Goal: Obtain resource: Obtain resource

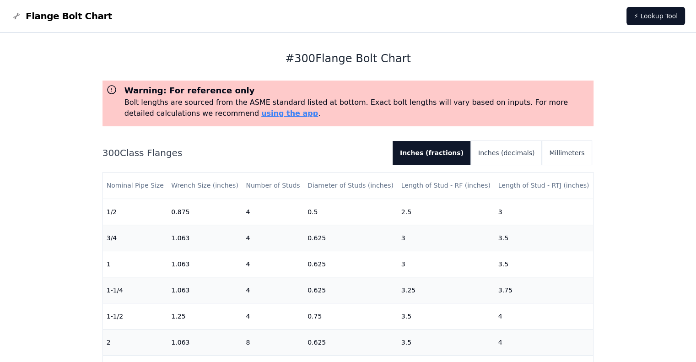
scroll to position [229, 0]
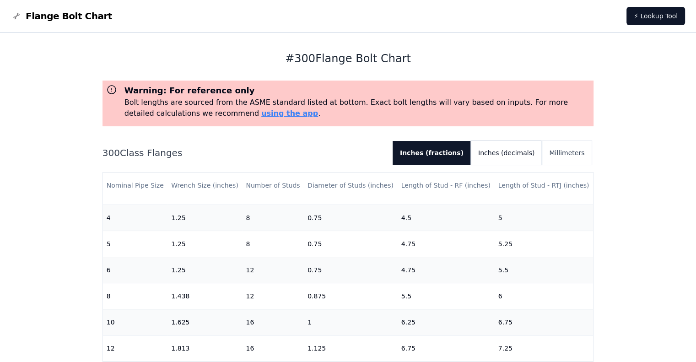
click at [516, 151] on button "Inches (decimals)" at bounding box center [506, 153] width 71 height 24
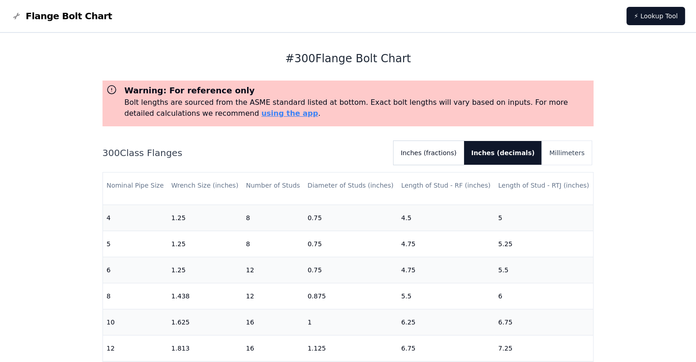
click at [464, 155] on button "Inches (fractions)" at bounding box center [428, 153] width 70 height 24
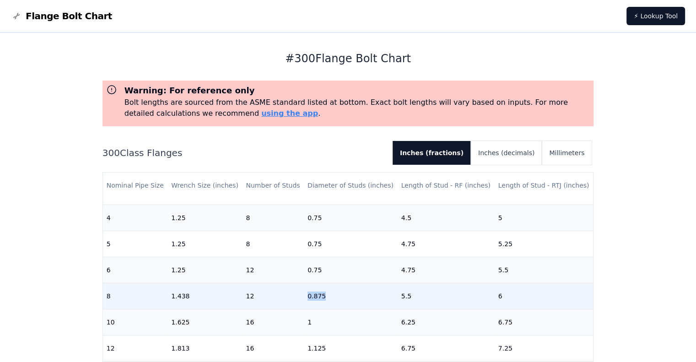
drag, startPoint x: 306, startPoint y: 296, endPoint x: 325, endPoint y: 295, distance: 18.3
click at [325, 295] on td "0.875" at bounding box center [351, 296] width 94 height 26
copy td "0.875"
drag, startPoint x: 397, startPoint y: 296, endPoint x: 410, endPoint y: 297, distance: 12.8
click at [410, 297] on td "5.5" at bounding box center [445, 296] width 97 height 26
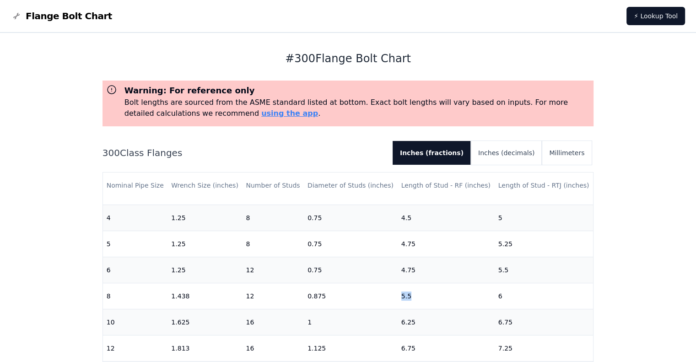
copy td "5.5"
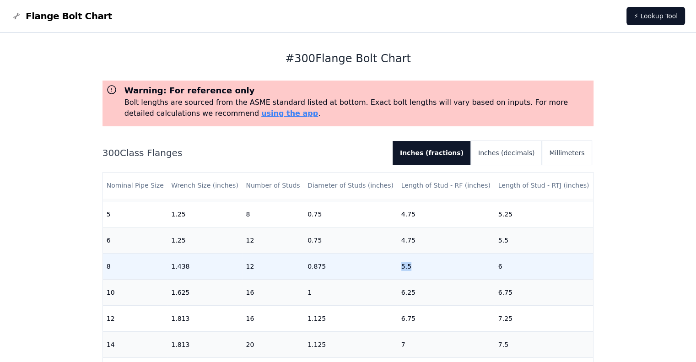
scroll to position [274, 0]
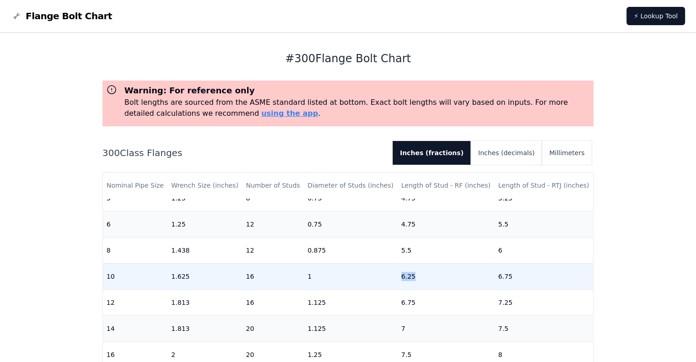
drag, startPoint x: 398, startPoint y: 275, endPoint x: 412, endPoint y: 279, distance: 14.3
click at [412, 279] on td "6.25" at bounding box center [445, 276] width 97 height 26
copy td "6.25"
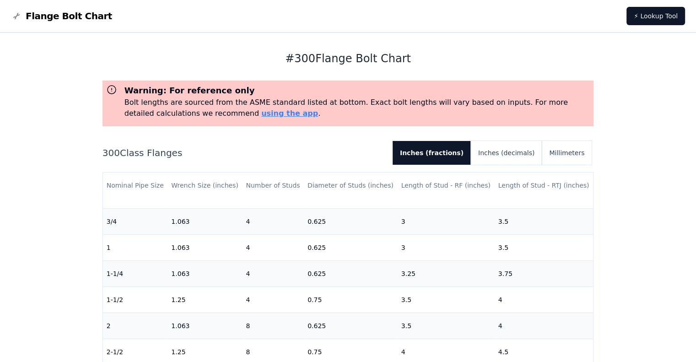
scroll to position [0, 0]
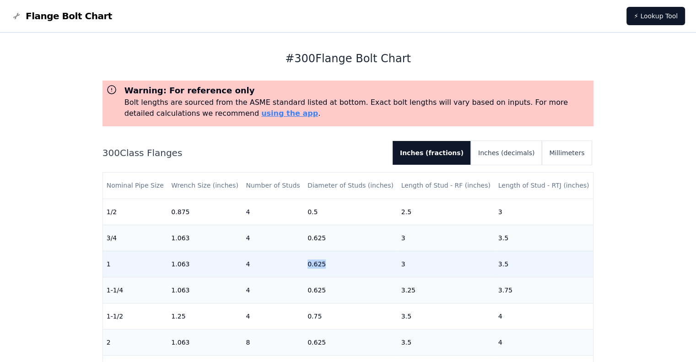
drag, startPoint x: 304, startPoint y: 263, endPoint x: 328, endPoint y: 266, distance: 24.8
click at [328, 266] on td "0.625" at bounding box center [351, 264] width 94 height 26
copy td "0.625"
drag, startPoint x: 397, startPoint y: 265, endPoint x: 404, endPoint y: 265, distance: 6.9
click at [404, 265] on td "3" at bounding box center [445, 264] width 97 height 26
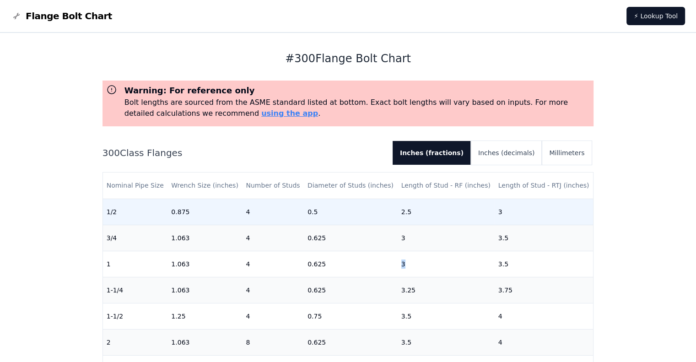
copy td "3"
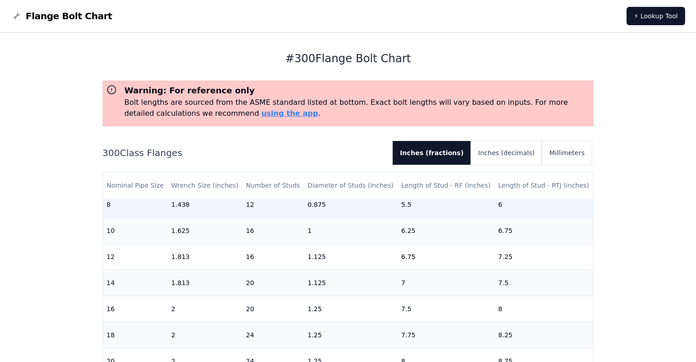
scroll to position [328, 0]
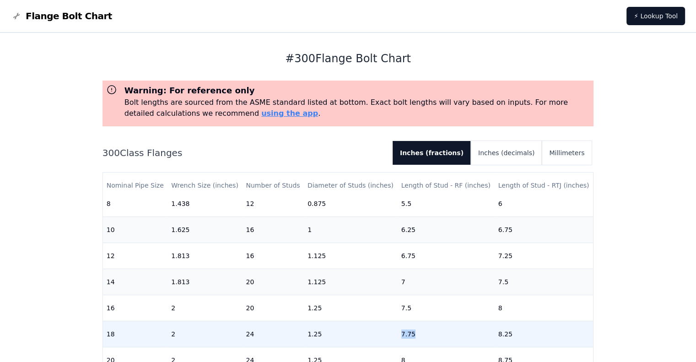
drag, startPoint x: 398, startPoint y: 327, endPoint x: 410, endPoint y: 327, distance: 12.3
click at [410, 327] on td "7.75" at bounding box center [445, 334] width 97 height 26
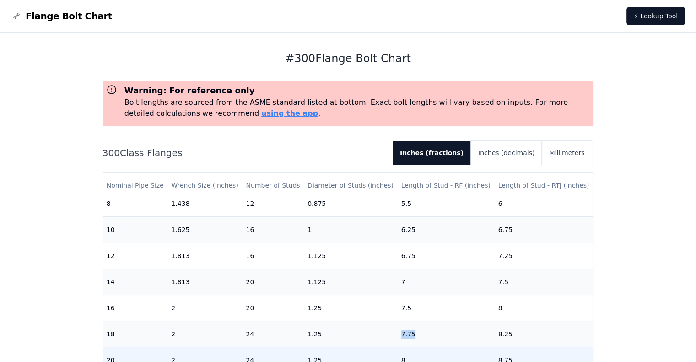
copy td "7.75"
